Goal: Information Seeking & Learning: Learn about a topic

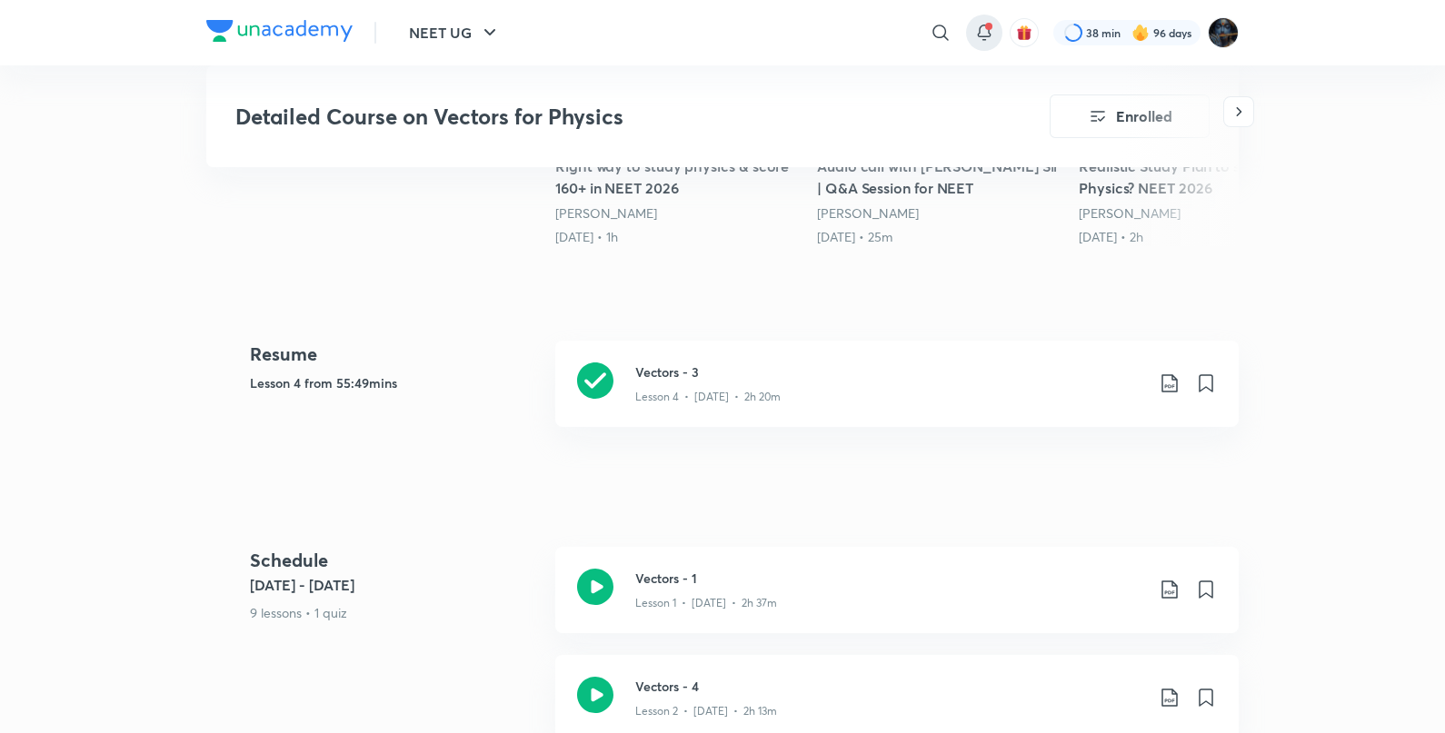
click at [977, 31] on icon at bounding box center [984, 33] width 22 height 22
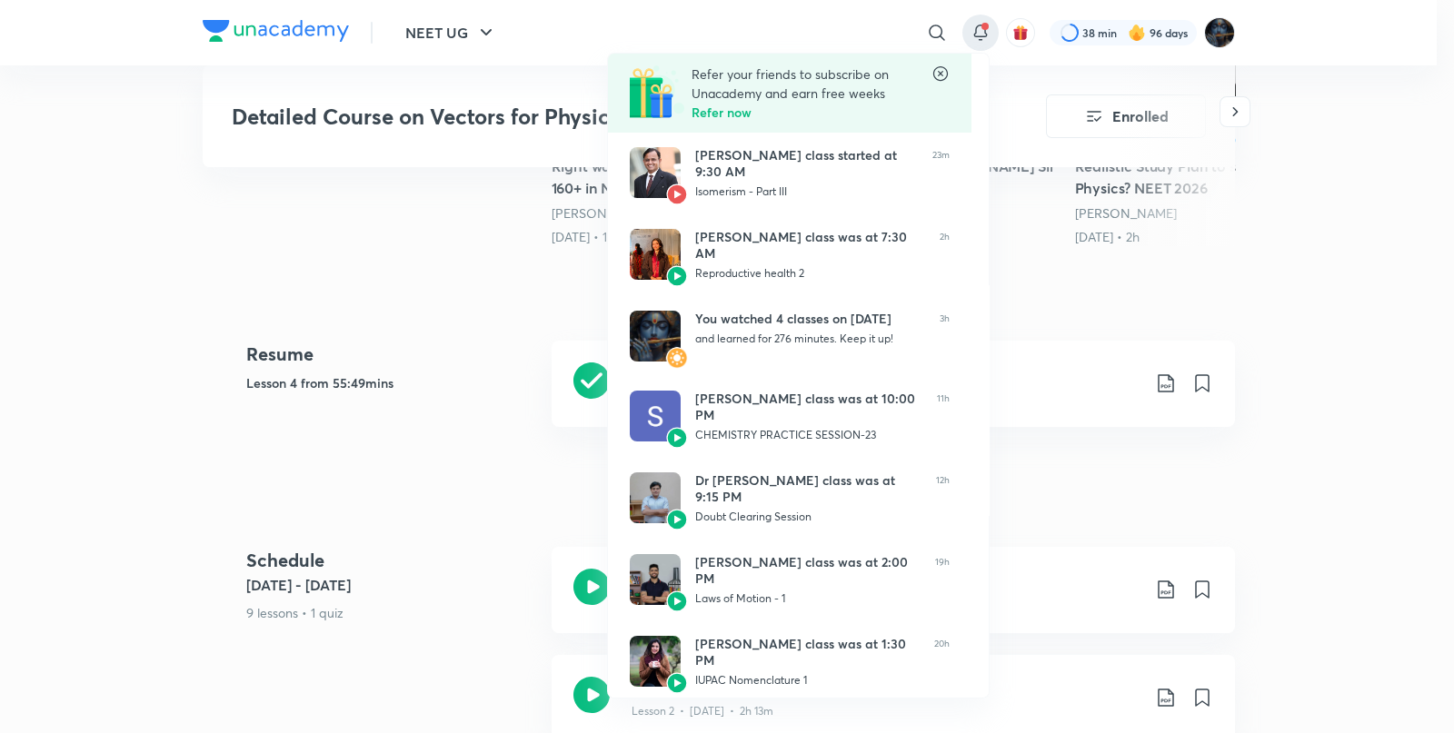
click at [1188, 222] on div at bounding box center [727, 366] width 1454 height 733
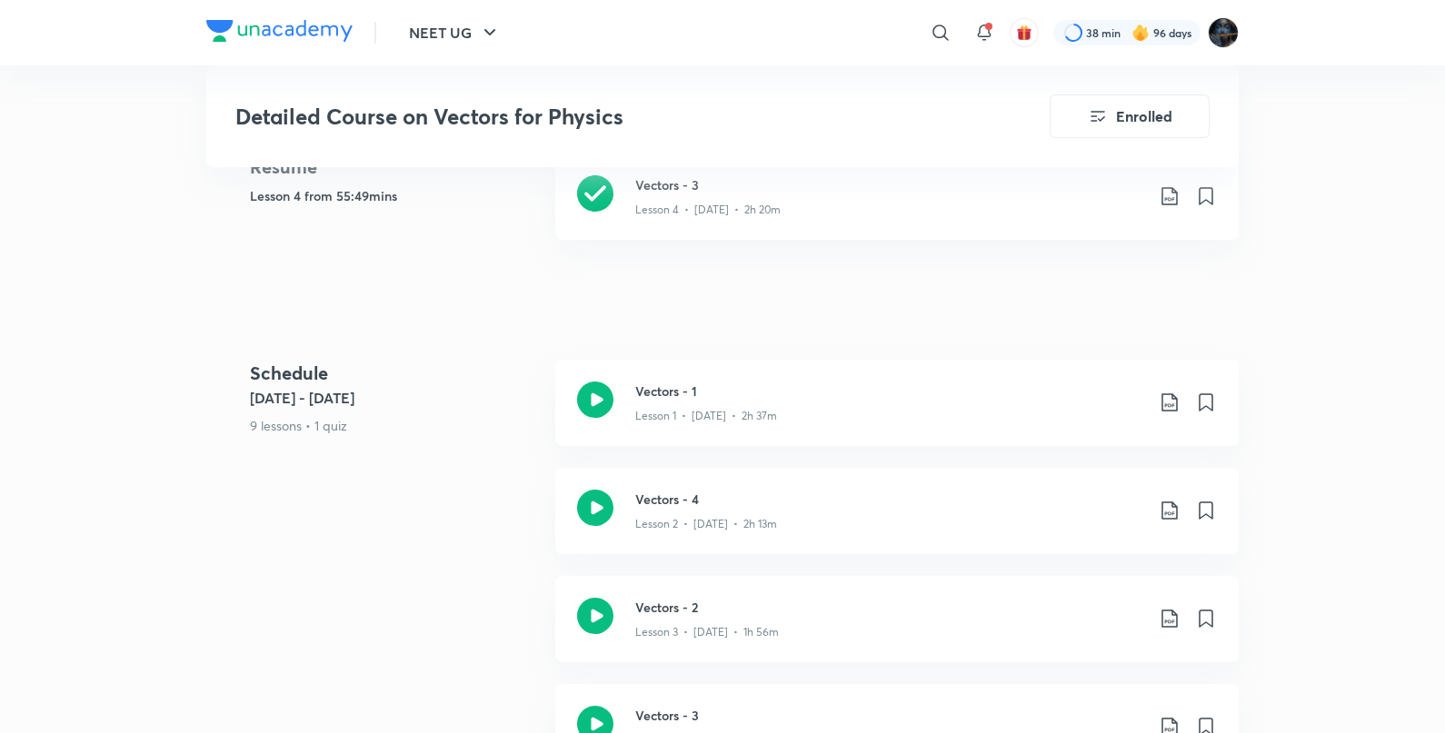
scroll to position [824, 0]
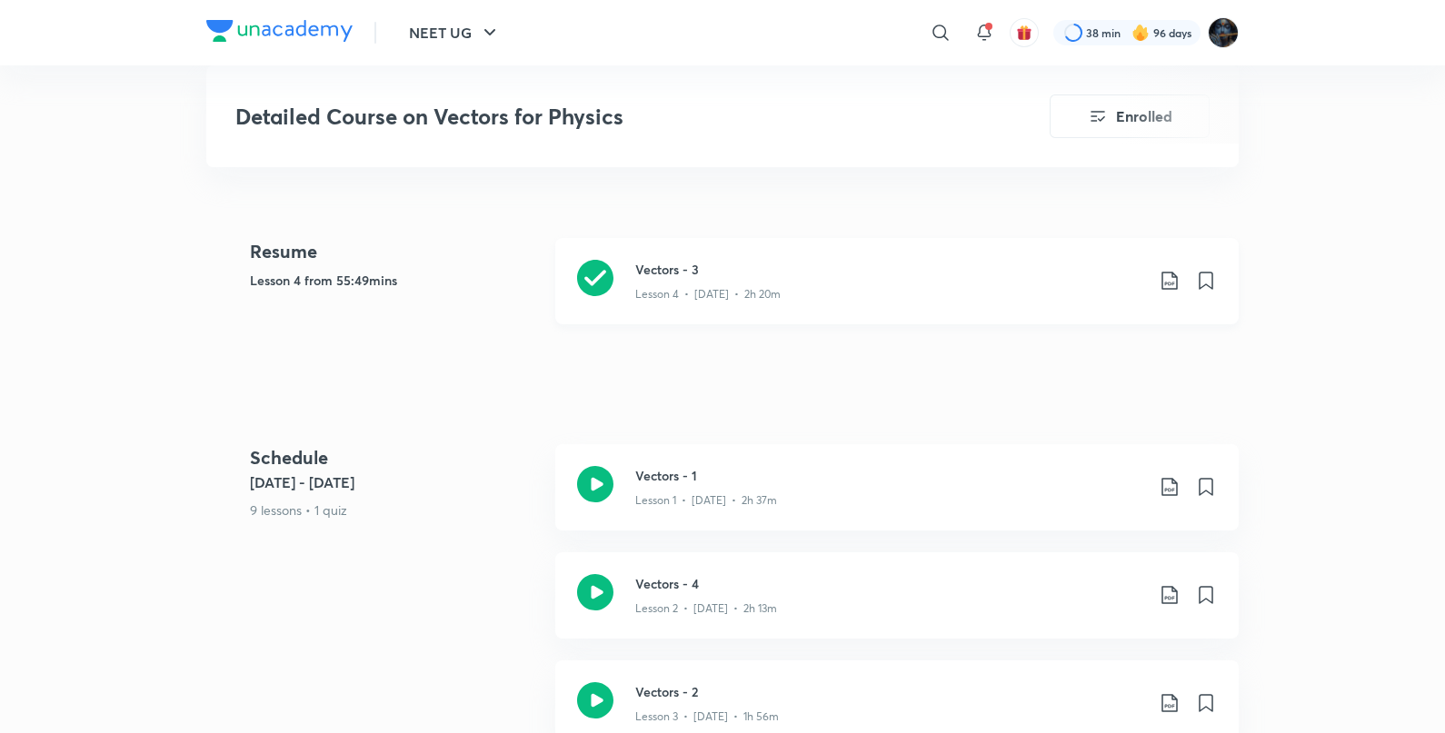
click at [600, 260] on icon at bounding box center [595, 278] width 36 height 36
click at [469, 0] on div at bounding box center [722, 1] width 1445 height 2
click at [472, 35] on button "NEET UG" at bounding box center [455, 33] width 114 height 36
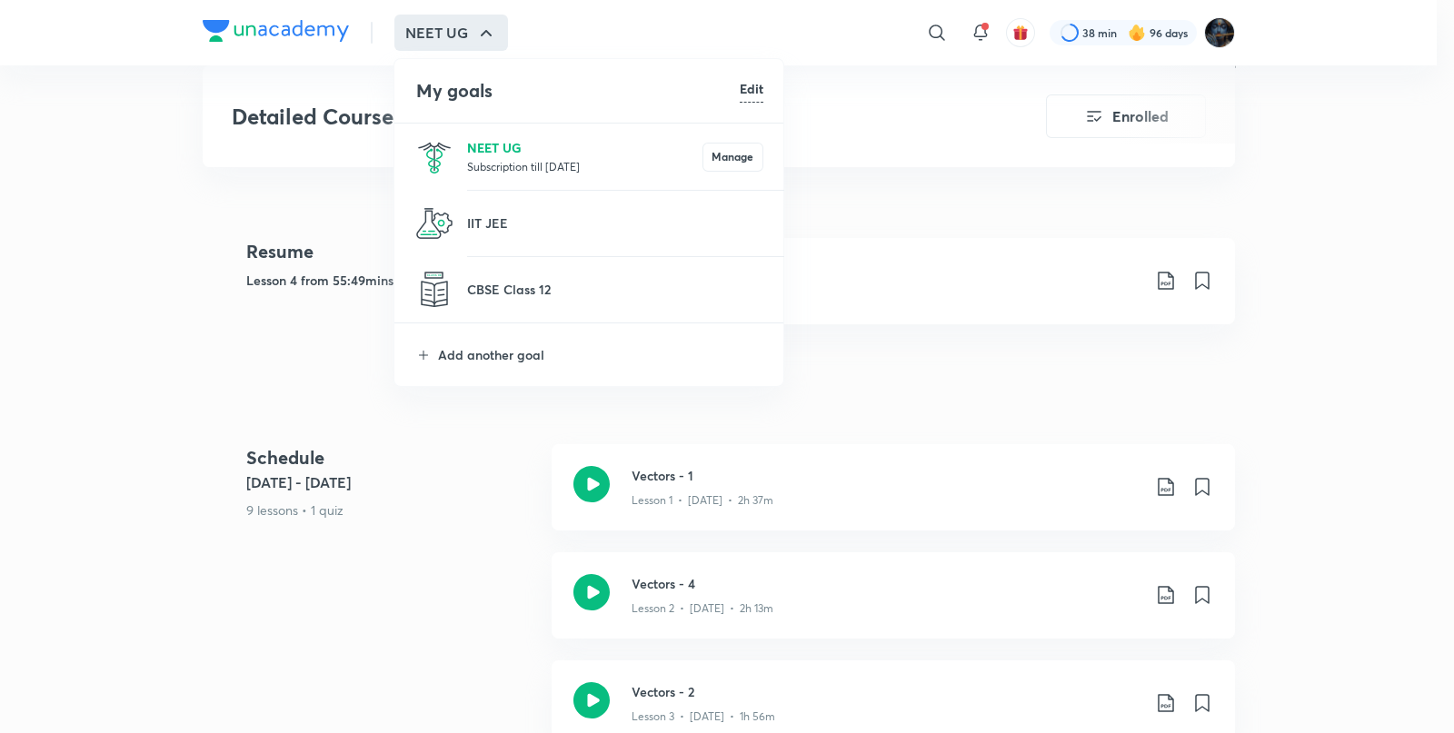
click at [482, 138] on p "NEET UG" at bounding box center [584, 147] width 235 height 19
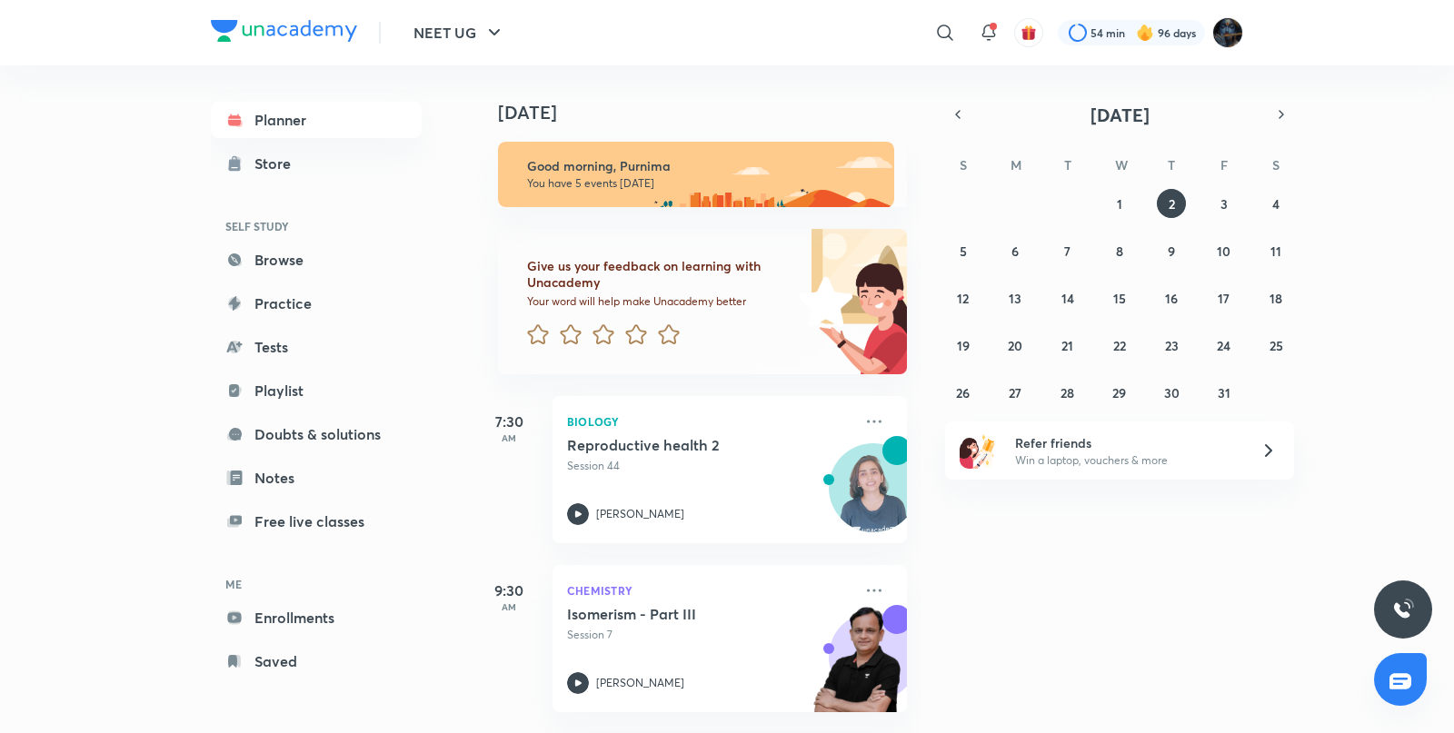
scroll to position [517, 0]
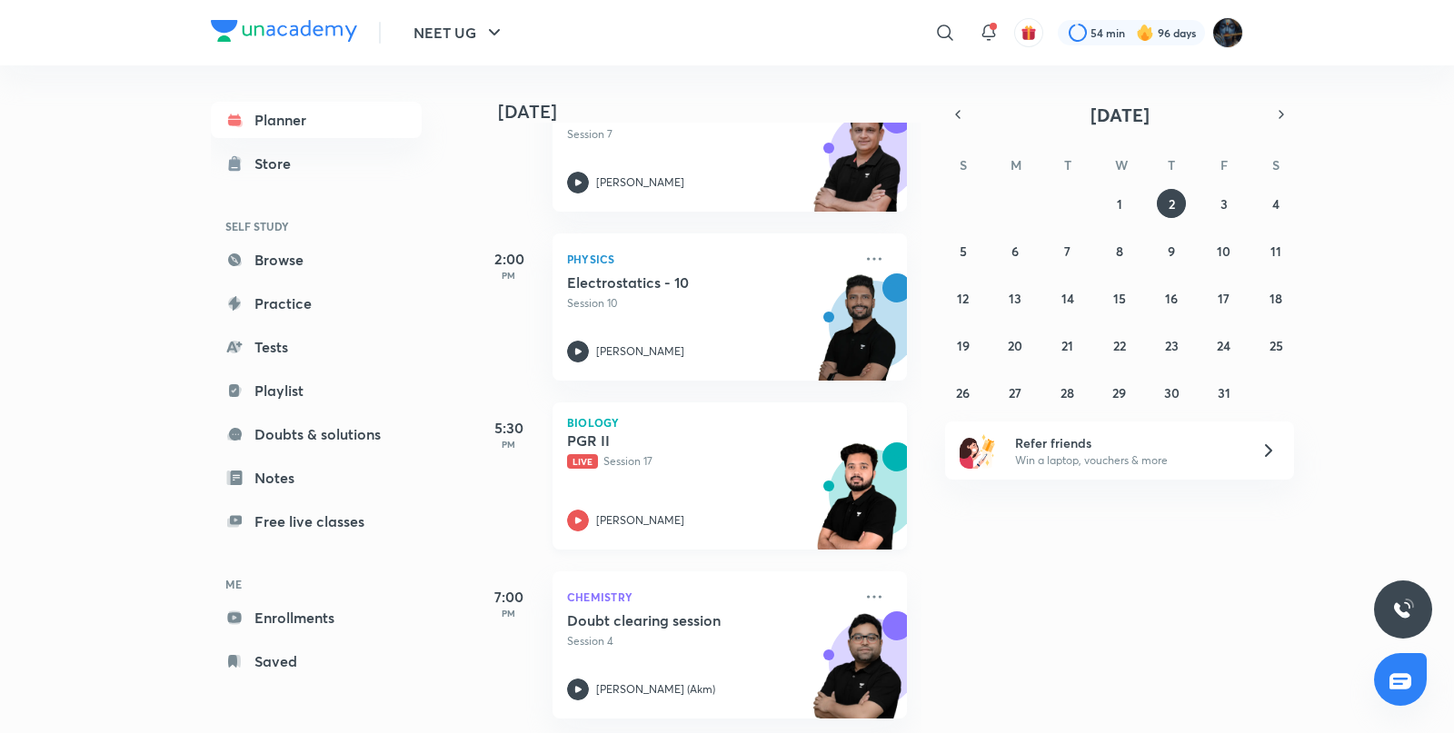
click at [577, 517] on icon at bounding box center [578, 520] width 6 height 6
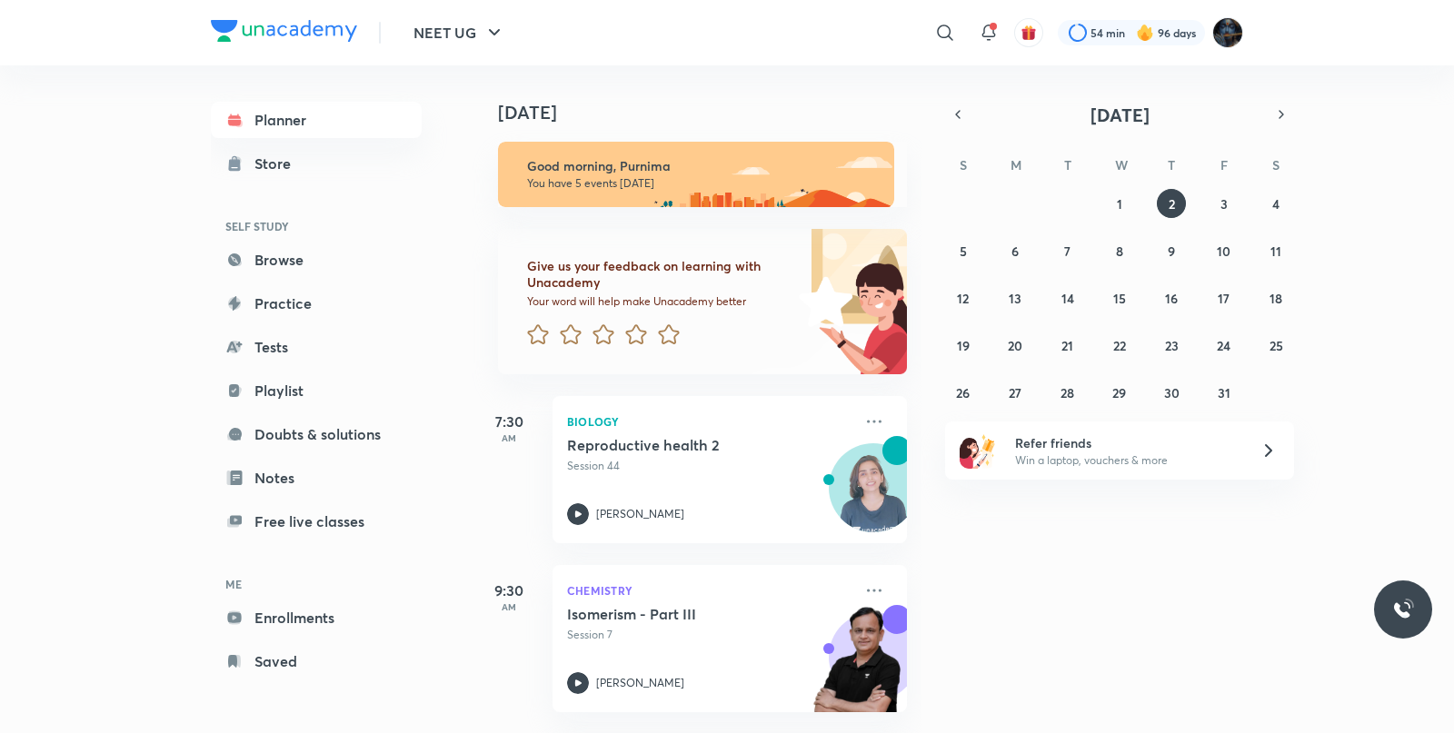
scroll to position [517, 0]
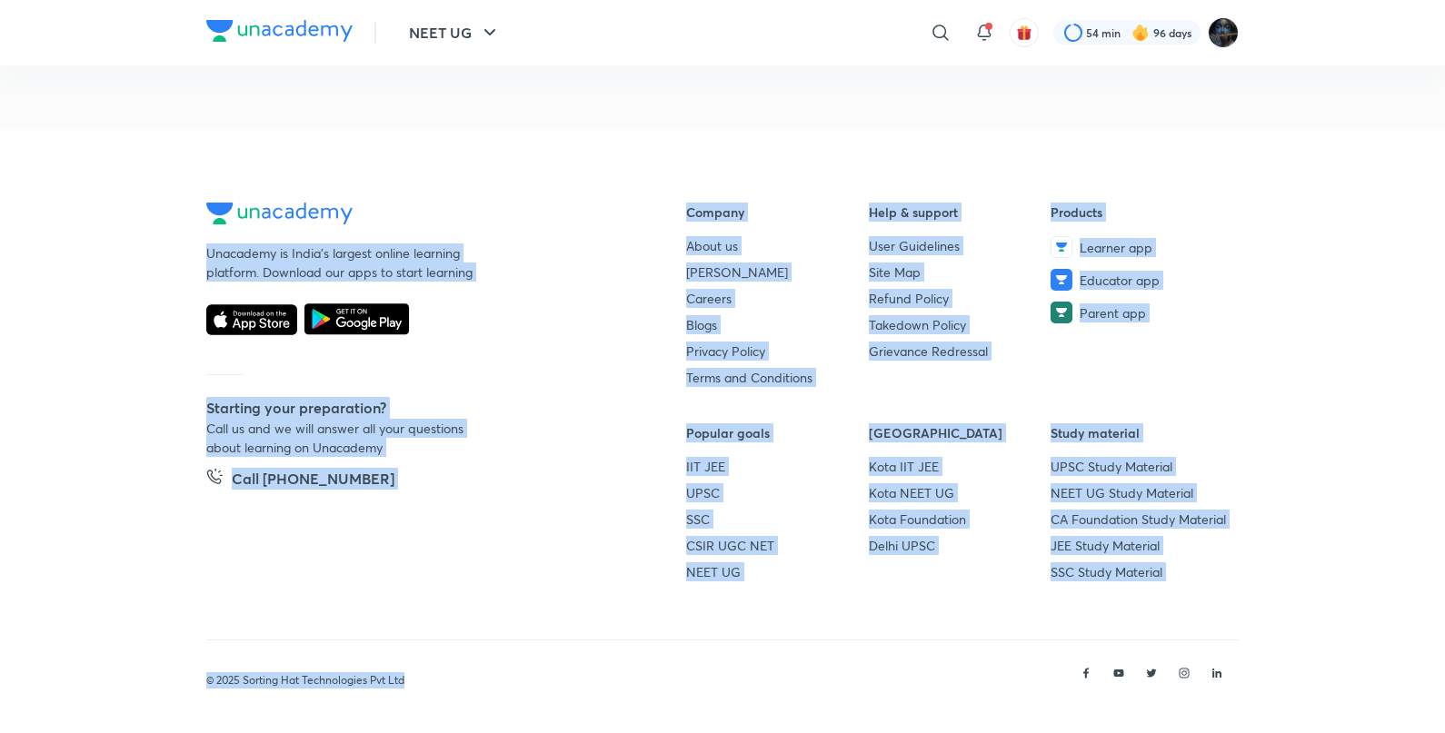
scroll to position [972, 0]
click at [497, 35] on icon "button" at bounding box center [490, 33] width 22 height 22
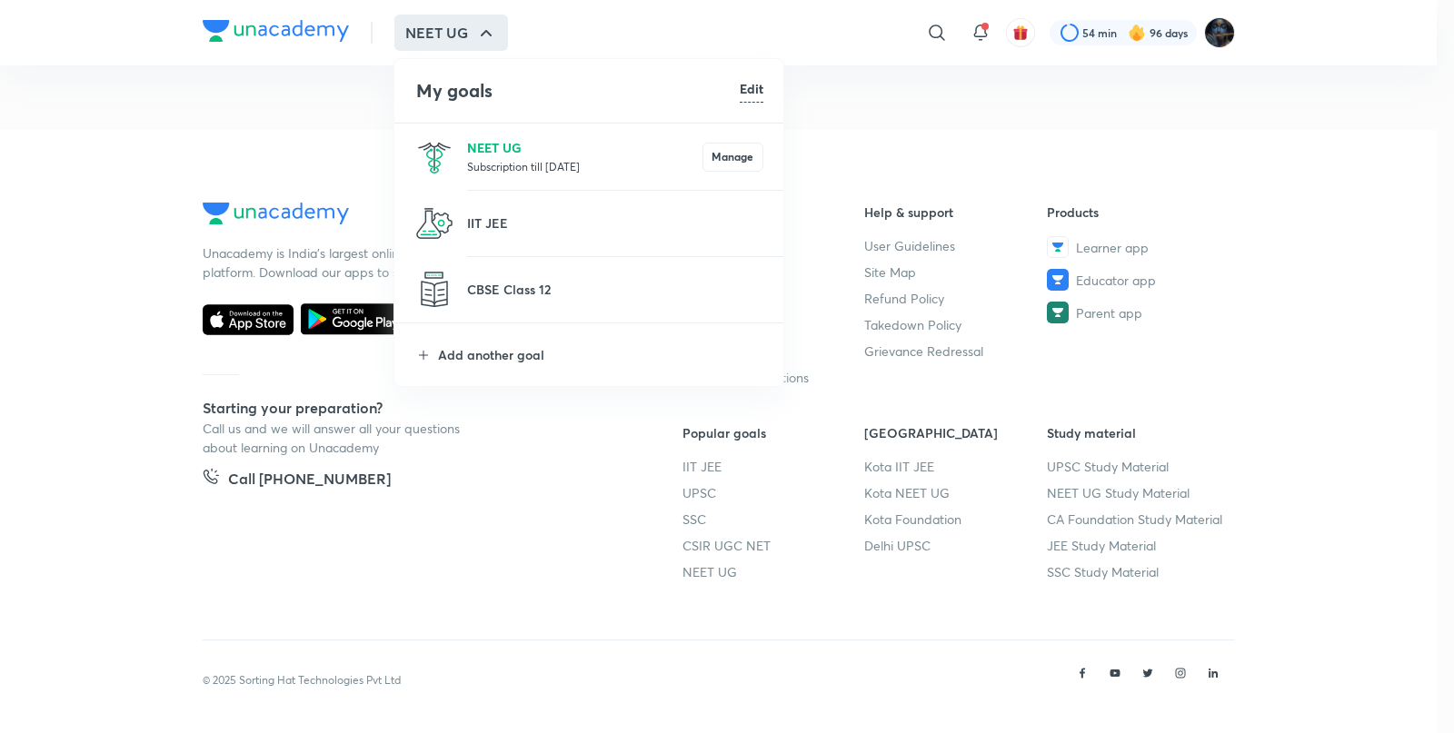
click at [519, 154] on p "NEET UG" at bounding box center [584, 147] width 235 height 19
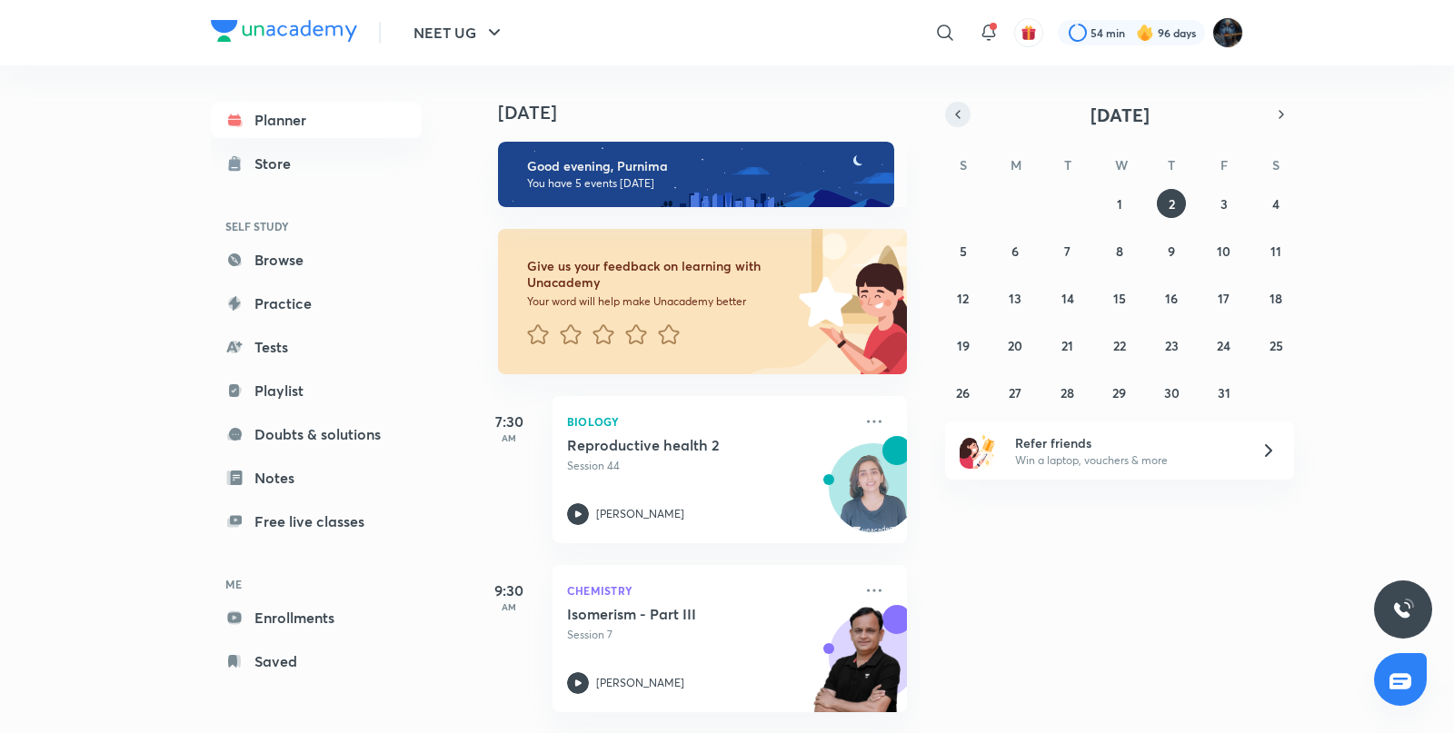
click at [960, 114] on icon "button" at bounding box center [957, 114] width 15 height 16
click at [1068, 384] on abbr "30" at bounding box center [1066, 392] width 15 height 17
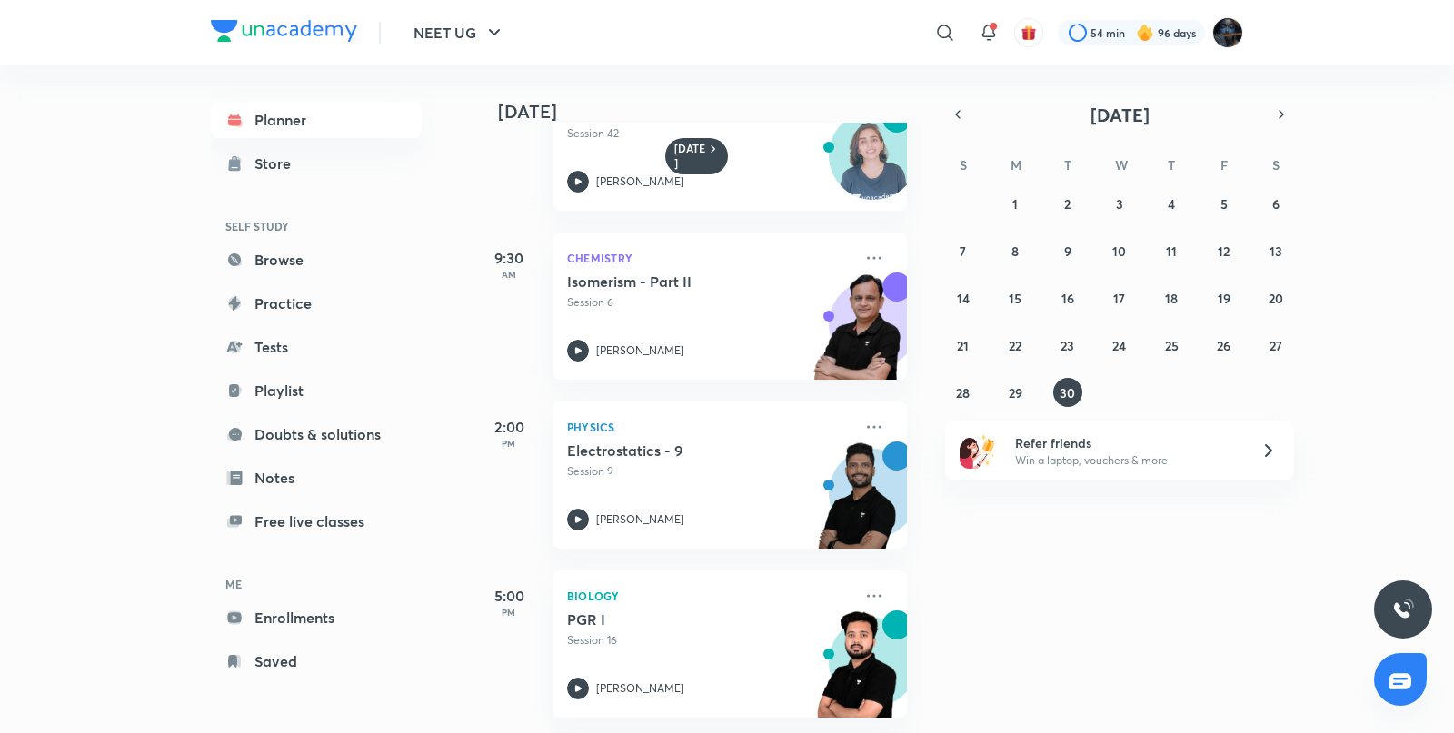
scroll to position [266, 0]
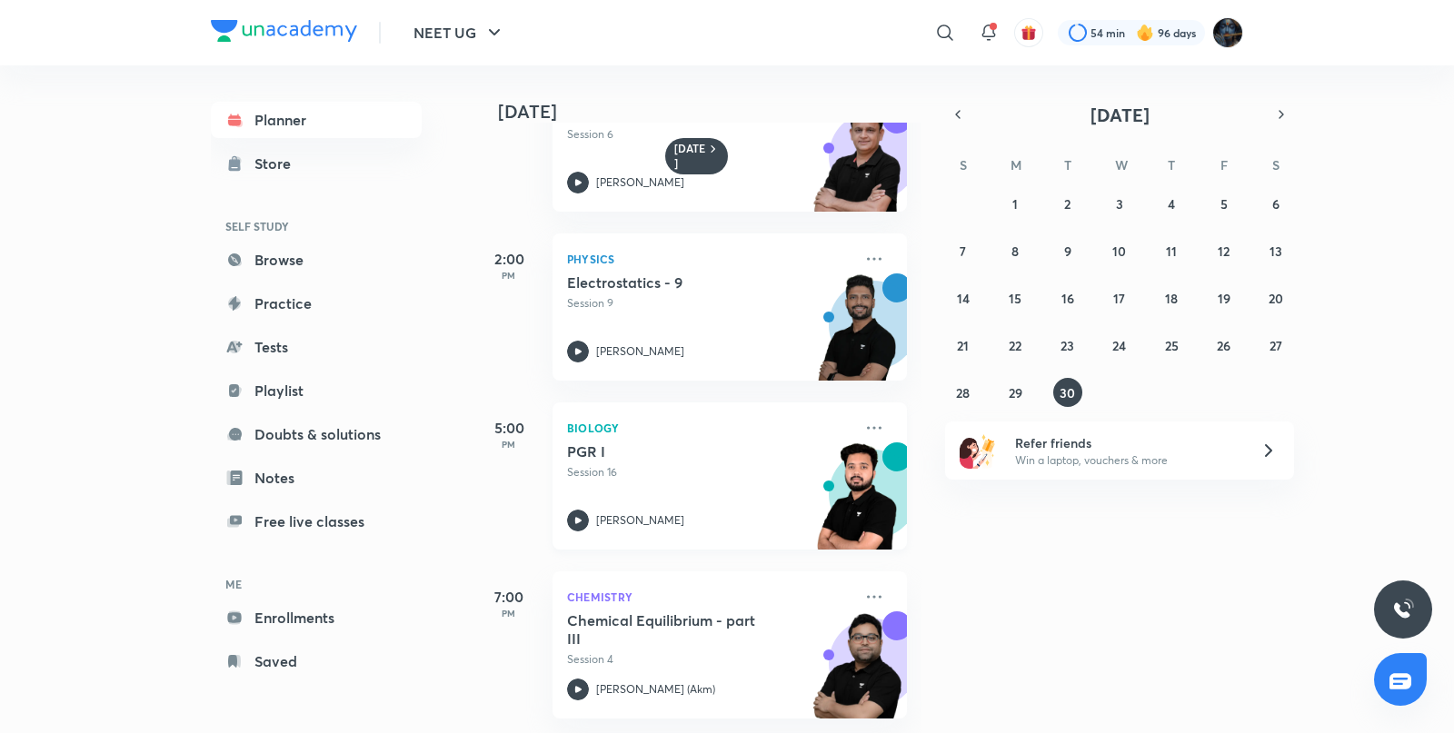
click at [579, 510] on icon at bounding box center [578, 521] width 22 height 22
